Goal: Transaction & Acquisition: Book appointment/travel/reservation

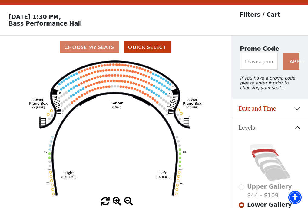
scroll to position [28, 0]
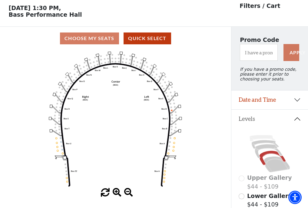
scroll to position [28, 0]
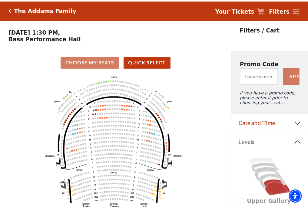
scroll to position [28, 0]
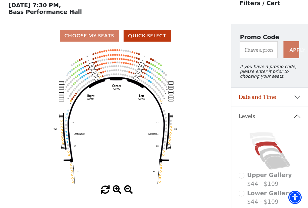
scroll to position [28, 0]
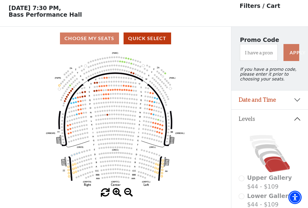
scroll to position [28, 0]
